Goal: Task Accomplishment & Management: Manage account settings

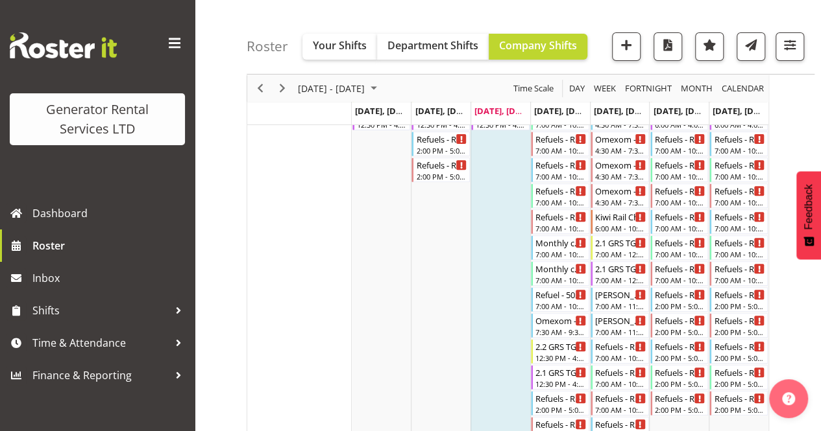
scroll to position [162, 0]
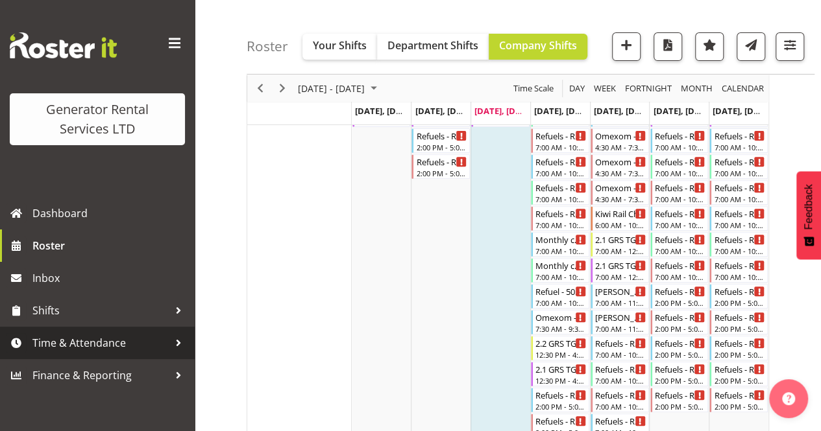
click at [183, 344] on div at bounding box center [178, 342] width 19 height 19
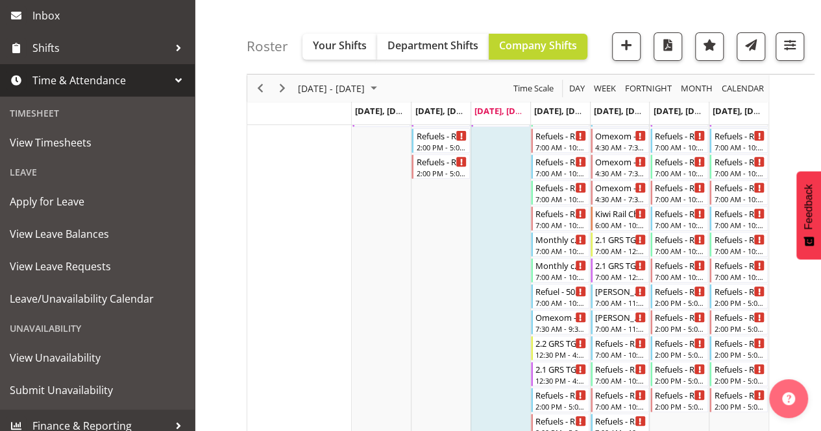
scroll to position [264, 0]
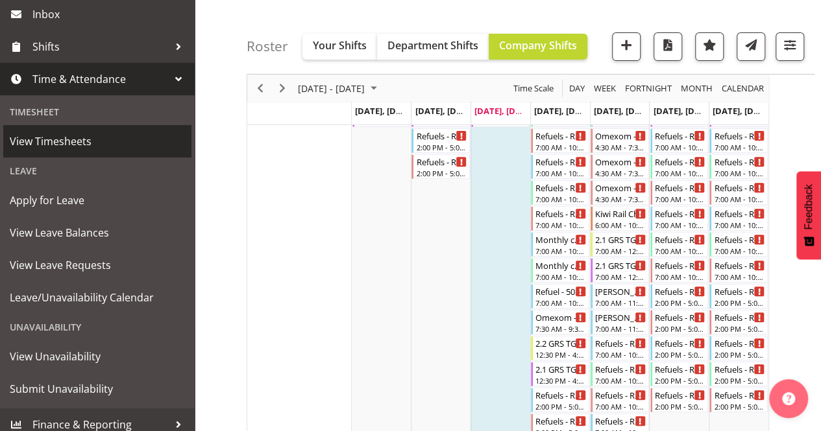
click at [73, 143] on span "View Timesheets" at bounding box center [97, 141] width 175 height 19
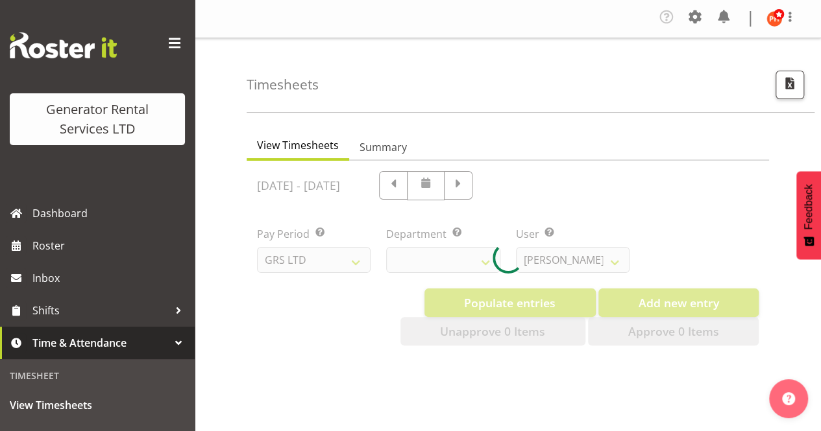
select select "22"
select select "149"
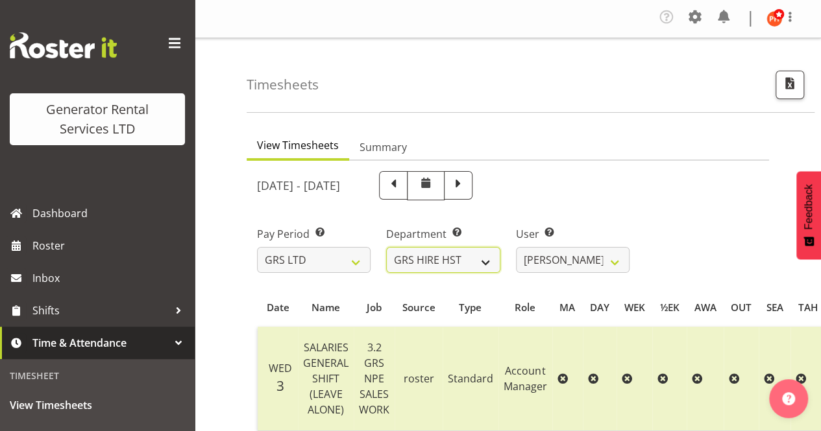
click at [487, 260] on select "GRS ADMIN AKL GRS ADMIN TGA GRS ENGINEERING AKL GRS HIRE AKL GRS HIRE HST GRS H…" at bounding box center [443, 260] width 114 height 26
click at [386, 247] on select "GRS ADMIN AKL GRS ADMIN TGA GRS ENGINEERING AKL GRS HIRE AKL GRS HIRE HST GRS H…" at bounding box center [443, 260] width 114 height 26
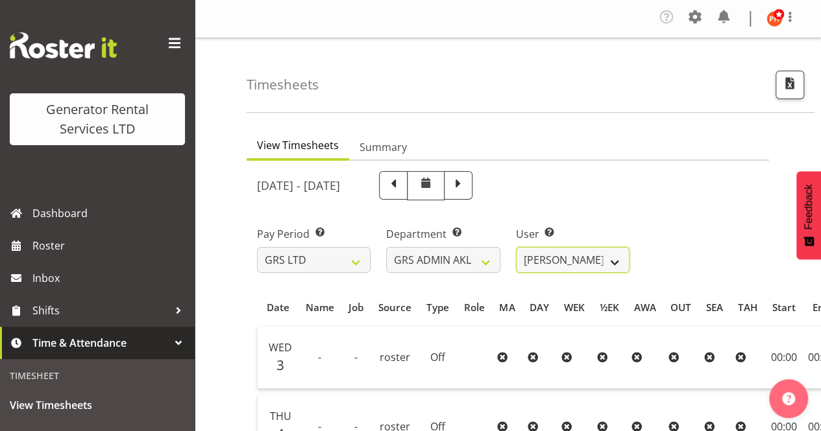
click at [615, 261] on select "[PERSON_NAME] ❌ [PERSON_NAME] ✔ [PERSON_NAME] ❌ [PERSON_NAME] ❌ [PERSON_NAME] ❌" at bounding box center [573, 260] width 114 height 26
click at [486, 260] on select "GRS ADMIN AKL GRS ADMIN TGA GRS ENGINEERING AKL GRS HIRE AKL GRS HIRE HST GRS H…" at bounding box center [443, 260] width 114 height 26
click at [386, 247] on select "GRS ADMIN AKL GRS ADMIN TGA GRS ENGINEERING AKL GRS HIRE AKL GRS HIRE HST GRS H…" at bounding box center [443, 260] width 114 height 26
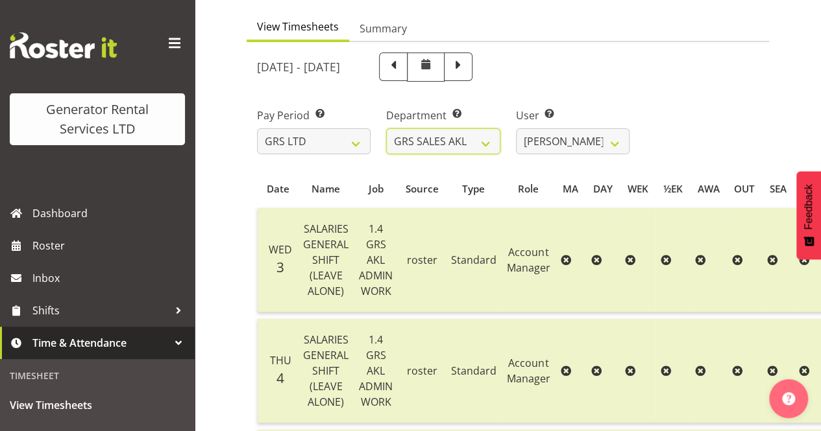
scroll to position [123, 0]
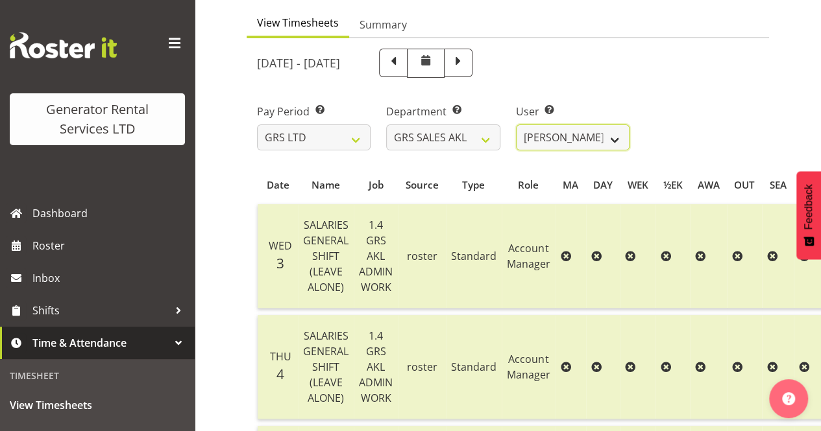
click at [612, 139] on select "[PERSON_NAME] ✔ [PERSON_NAME] ✔ [PERSON_NAME] ✔ [PERSON_NAME] ✔ [PERSON_NAME] ❌" at bounding box center [573, 138] width 114 height 26
click at [667, 108] on div "Pay Period Select which pay period you would like to view. GRS LTD GRS VEHICLES…" at bounding box center [507, 122] width 517 height 73
click at [489, 138] on select "GRS ADMIN AKL GRS ADMIN TGA GRS ENGINEERING AKL GRS HIRE AKL GRS HIRE HST GRS H…" at bounding box center [443, 138] width 114 height 26
select select "20"
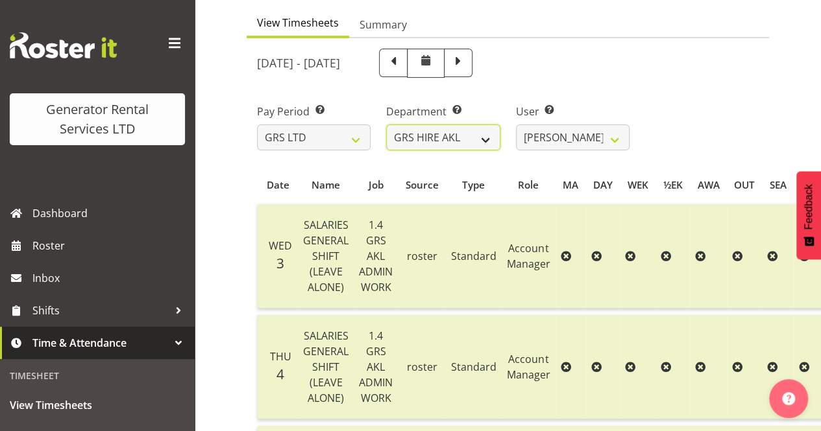
click at [386, 125] on select "GRS ADMIN AKL GRS ADMIN TGA GRS ENGINEERING AKL GRS HIRE AKL GRS HIRE HST GRS H…" at bounding box center [443, 138] width 114 height 26
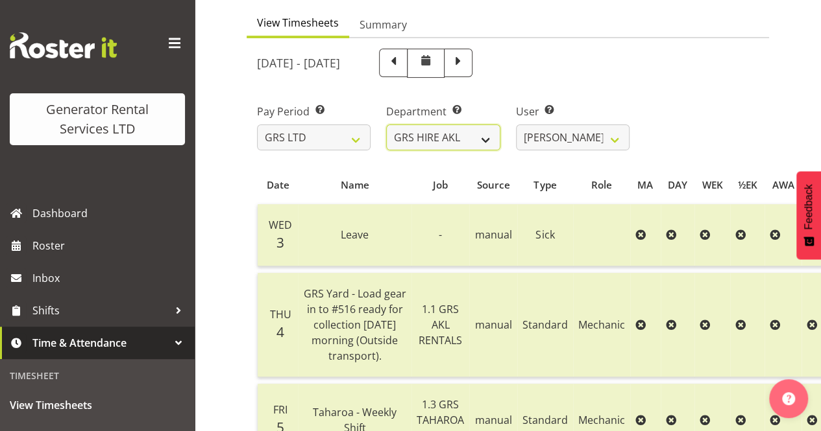
click at [492, 139] on select "GRS ADMIN AKL GRS ADMIN TGA GRS ENGINEERING AKL GRS HIRE AKL GRS HIRE HST GRS H…" at bounding box center [443, 138] width 114 height 26
click at [617, 139] on select "[PERSON_NAME] ✔ [PERSON_NAME] ✔ [PERSON_NAME] ([GEOGRAPHIC_DATA]) [PERSON_NAME]…" at bounding box center [573, 138] width 114 height 26
select select "166"
click at [516, 125] on select "[PERSON_NAME] ✔ [PERSON_NAME] ✔ [PERSON_NAME] ([GEOGRAPHIC_DATA]) [PERSON_NAME]…" at bounding box center [573, 138] width 114 height 26
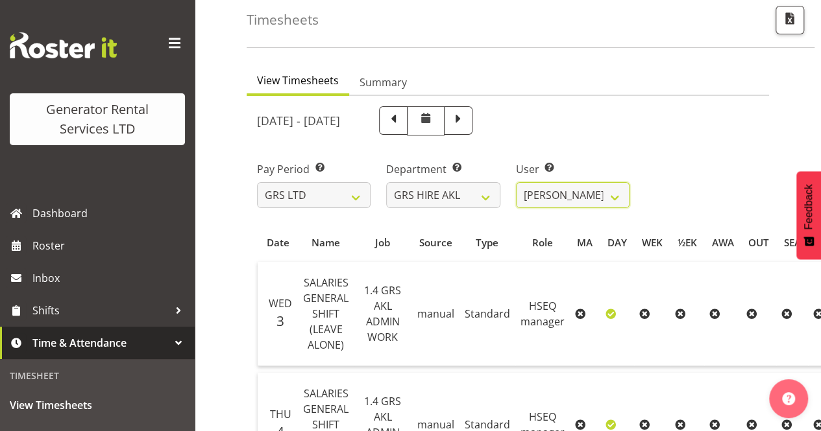
scroll to position [0, 0]
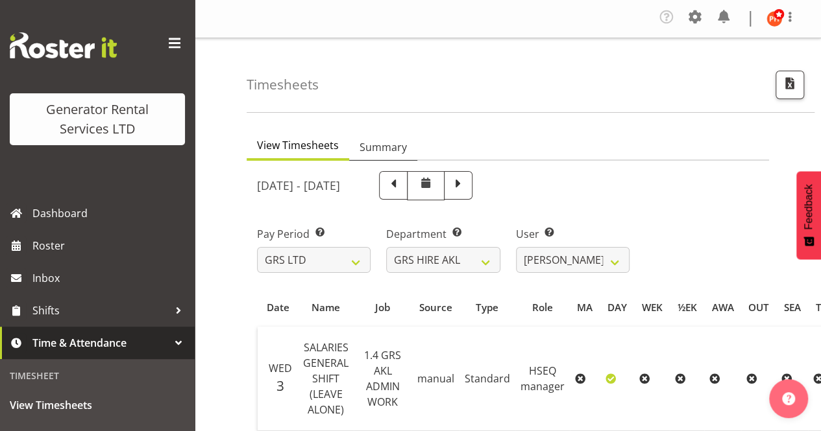
click at [389, 149] on span "Summary" at bounding box center [382, 147] width 47 height 16
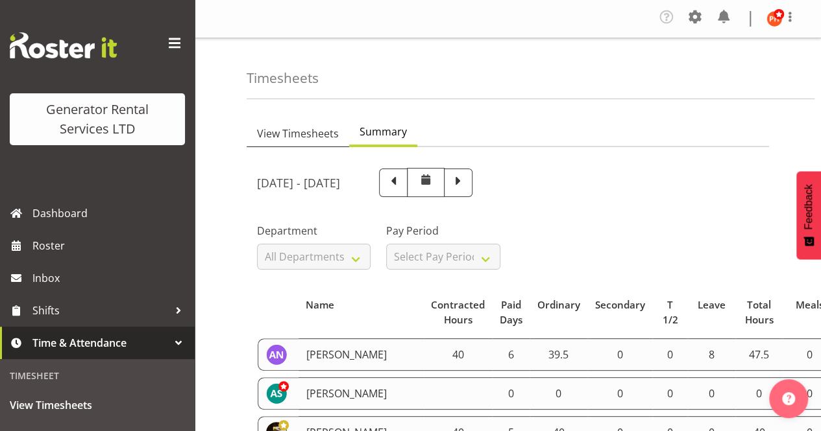
click at [307, 133] on span "View Timesheets" at bounding box center [298, 134] width 82 height 16
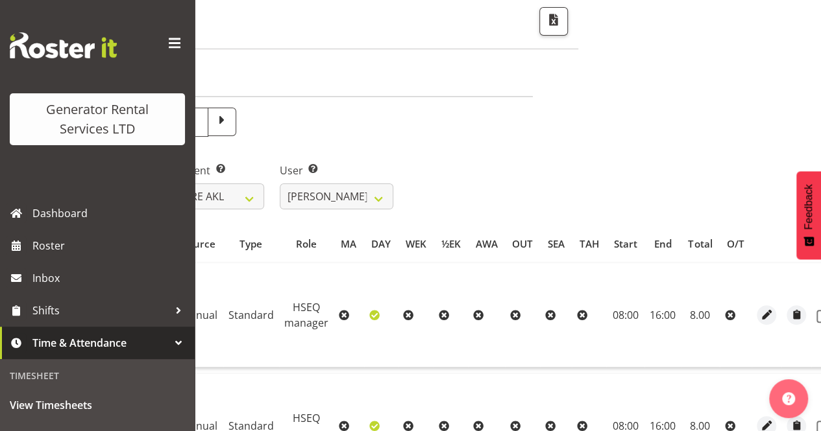
scroll to position [0, 267]
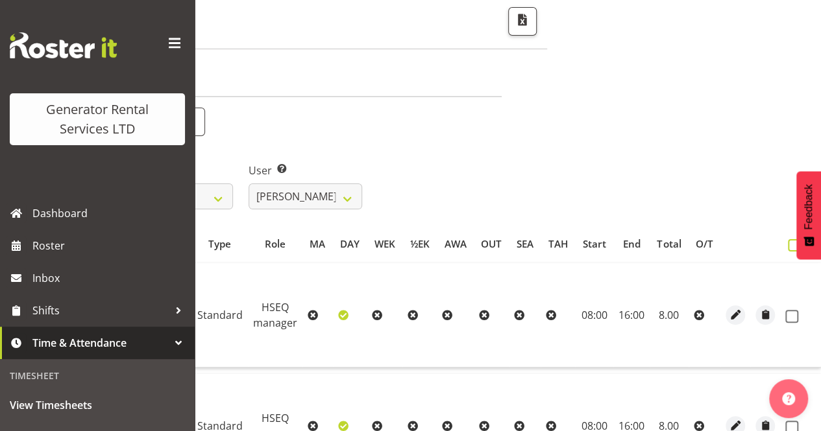
click at [792, 243] on span at bounding box center [794, 245] width 12 height 12
click at [792, 243] on input "checkbox" at bounding box center [792, 245] width 8 height 8
checkbox input "true"
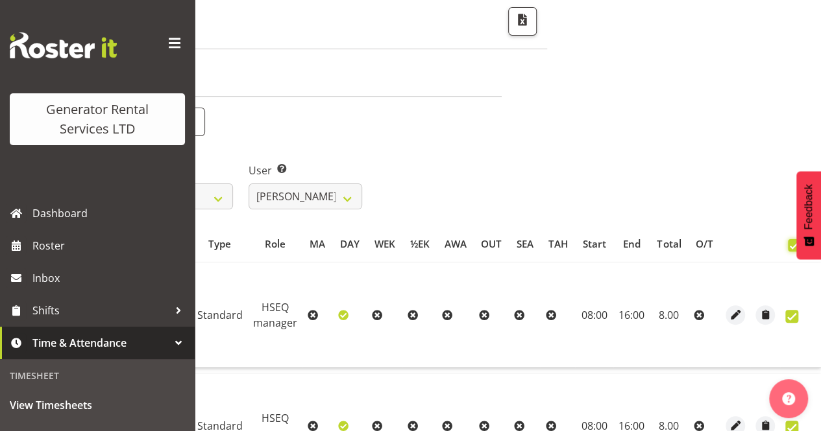
checkbox input "true"
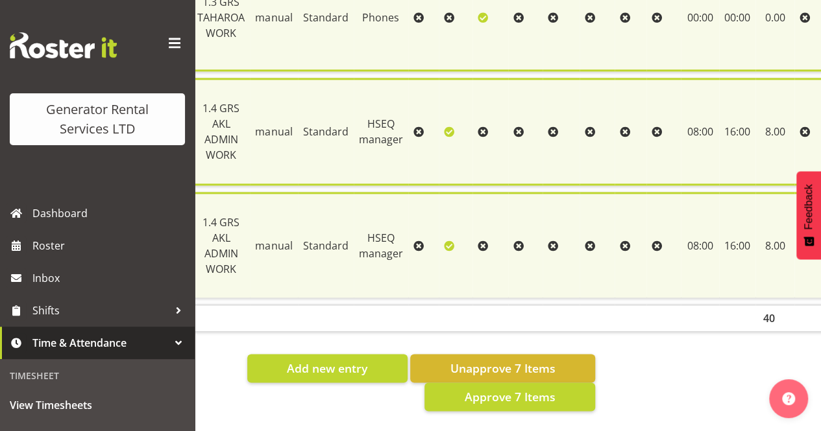
scroll to position [0, 162]
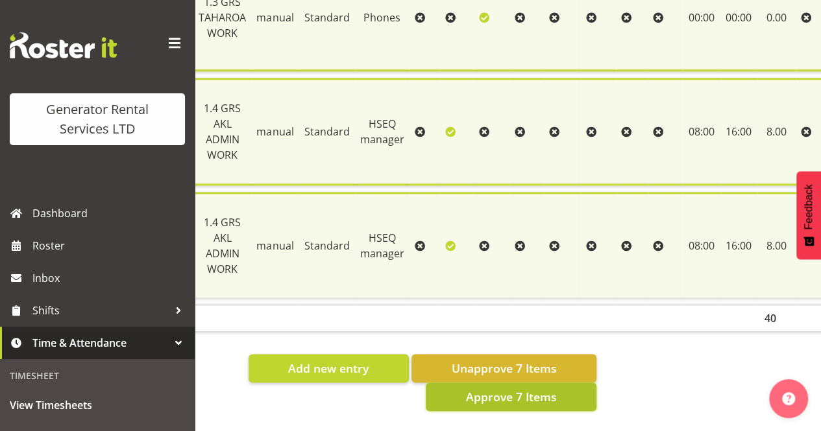
click at [509, 389] on span "Approve 7 Items" at bounding box center [510, 397] width 91 height 17
checkbox input "false"
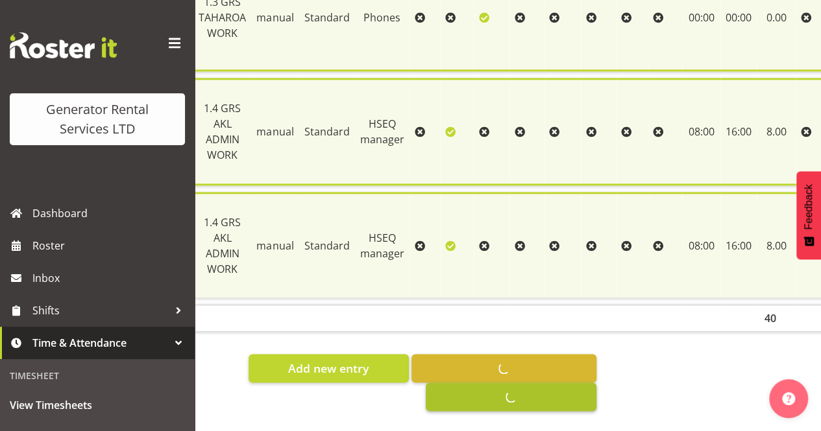
checkbox input "false"
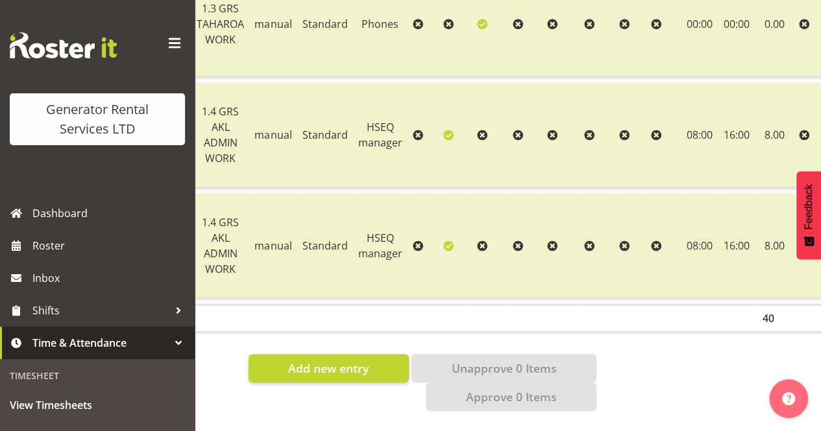
scroll to position [274, 0]
